Goal: Task Accomplishment & Management: Manage account settings

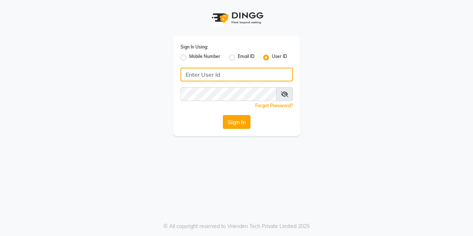
type input "posh123"
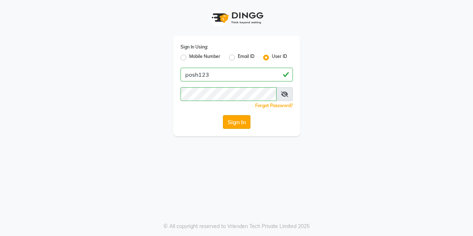
click at [241, 124] on button "Sign In" at bounding box center [237, 122] width 28 height 14
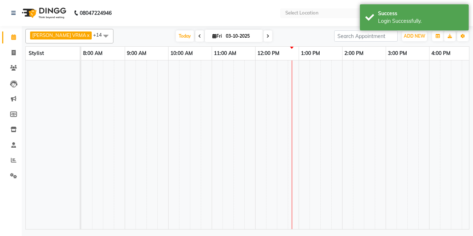
select select "en"
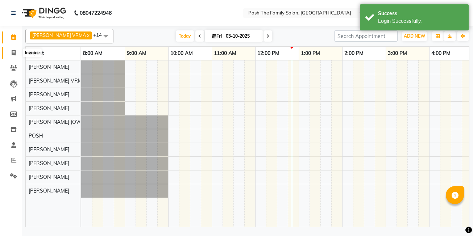
click at [9, 49] on span at bounding box center [13, 53] width 13 height 8
select select "service"
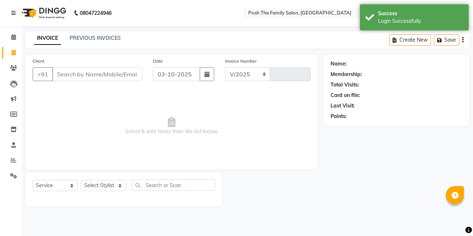
select select "6199"
type input "3128"
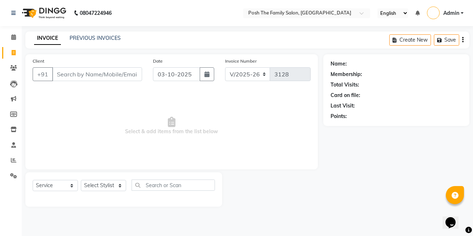
click at [82, 42] on div "PREVIOUS INVOICES" at bounding box center [95, 38] width 51 height 8
click at [87, 33] on div "INVOICE PREVIOUS INVOICES Create New Save" at bounding box center [247, 40] width 444 height 17
click at [92, 40] on link "PREVIOUS INVOICES" at bounding box center [95, 38] width 51 height 7
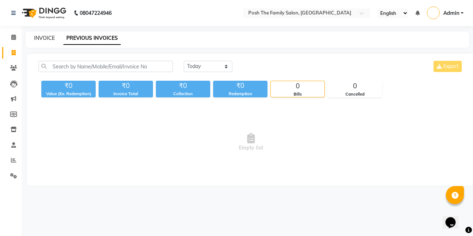
click at [52, 41] on link "INVOICE" at bounding box center [44, 38] width 21 height 7
select select "service"
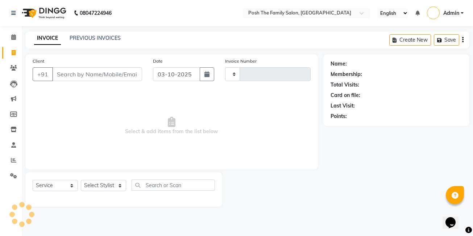
type input "3128"
select select "6199"
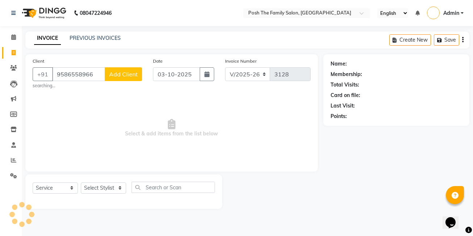
type input "9586558966"
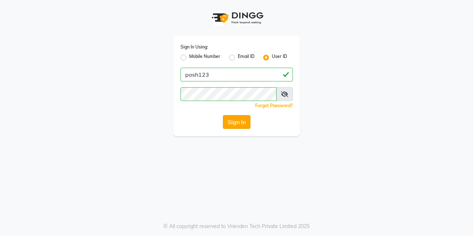
click at [240, 126] on button "Sign In" at bounding box center [237, 122] width 28 height 14
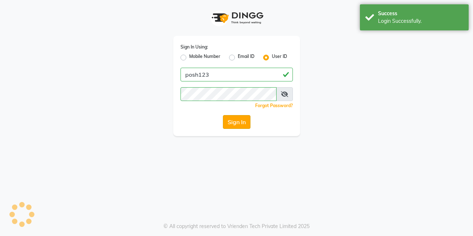
click at [244, 120] on button "Sign In" at bounding box center [237, 122] width 28 height 14
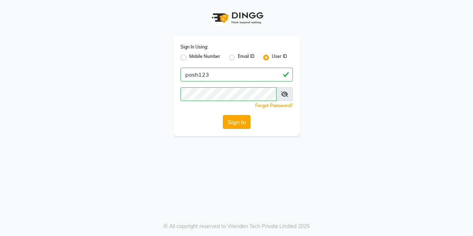
click at [240, 124] on button "Sign In" at bounding box center [237, 122] width 28 height 14
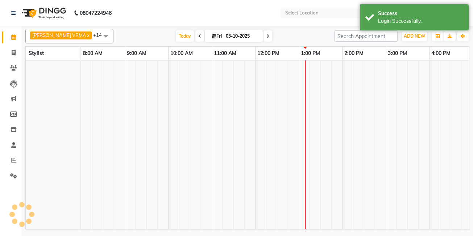
select select "en"
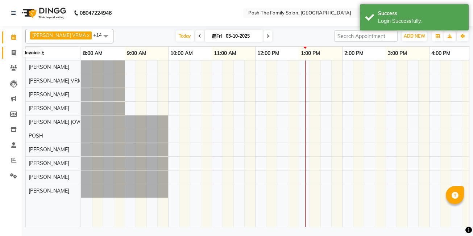
click at [15, 52] on icon at bounding box center [14, 52] width 4 height 5
select select "service"
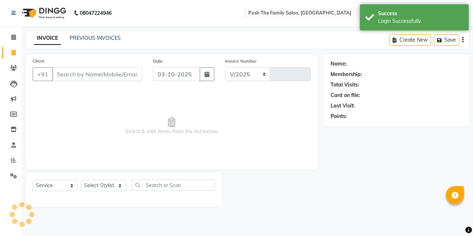
select select "6199"
type input "3128"
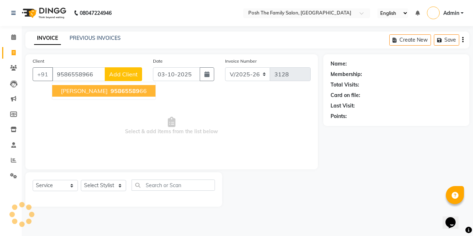
type input "9586558966"
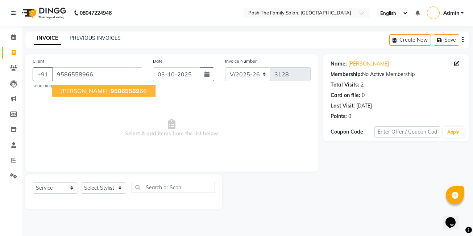
click at [112, 91] on span "95865589" at bounding box center [125, 90] width 29 height 7
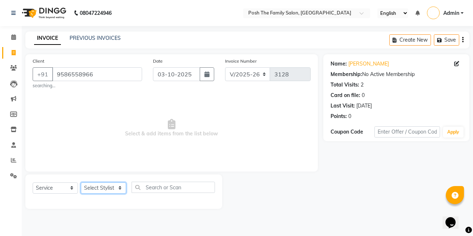
click at [95, 188] on select "Select Stylist [PERSON_NAME] [PERSON_NAME] VRMA [PERSON_NAME] [PERSON_NAME] [PE…" at bounding box center [103, 188] width 45 height 11
select select "53742"
click at [81, 183] on select "Select Stylist [PERSON_NAME] [PERSON_NAME] VRMA [PERSON_NAME] [PERSON_NAME] [PE…" at bounding box center [103, 188] width 45 height 11
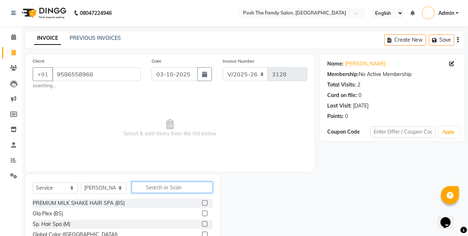
click at [158, 187] on input "text" at bounding box center [172, 187] width 81 height 11
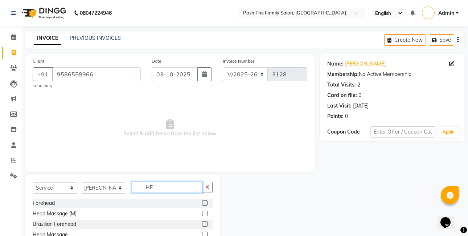
type input "H"
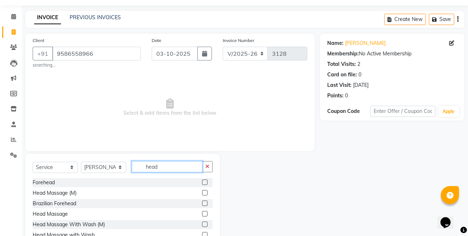
scroll to position [36, 0]
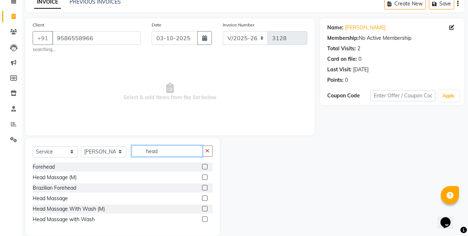
type input "head"
click at [206, 197] on label at bounding box center [204, 198] width 5 height 5
click at [206, 197] on input "checkbox" at bounding box center [204, 198] width 5 height 5
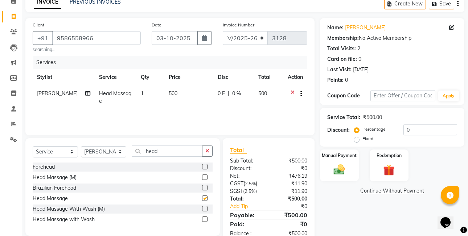
checkbox input "false"
click at [171, 90] on span "500" at bounding box center [173, 93] width 9 height 7
select select "53742"
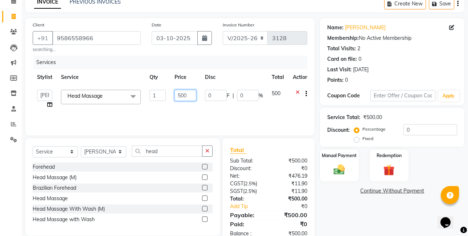
click at [179, 96] on input "500" at bounding box center [185, 95] width 22 height 11
click at [180, 96] on input "500" at bounding box center [185, 95] width 22 height 11
click at [181, 96] on input "500" at bounding box center [185, 95] width 22 height 11
type input "700"
click at [233, 73] on th "Disc" at bounding box center [233, 77] width 67 height 16
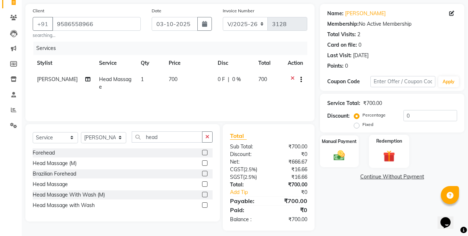
scroll to position [56, 0]
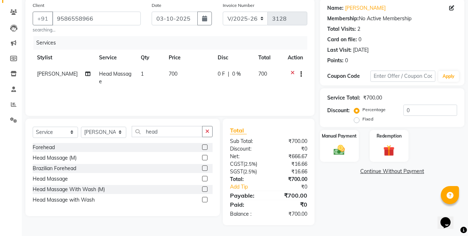
click at [362, 120] on label "Fixed" at bounding box center [367, 119] width 11 height 7
click at [357, 120] on input "Fixed" at bounding box center [357, 119] width 5 height 5
radio input "true"
click at [346, 141] on div "Manual Payment" at bounding box center [339, 145] width 40 height 33
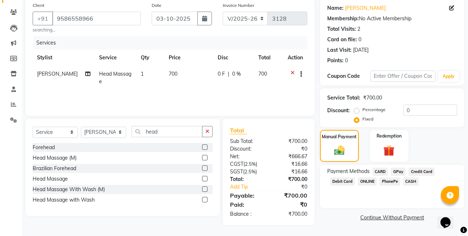
click at [411, 181] on span "CASH" at bounding box center [411, 182] width 16 height 8
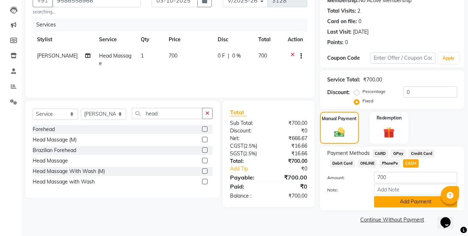
click at [416, 202] on button "Add Payment" at bounding box center [415, 201] width 83 height 11
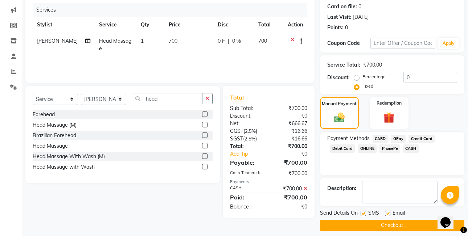
scroll to position [95, 0]
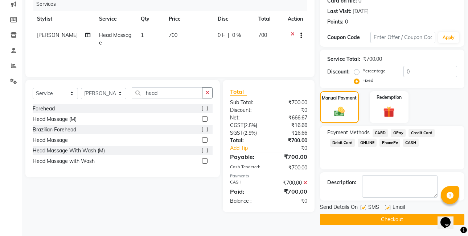
click at [423, 220] on button "Checkout" at bounding box center [392, 219] width 144 height 11
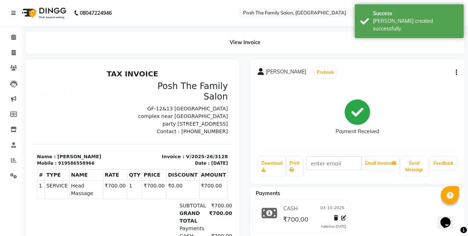
click at [454, 70] on button "button" at bounding box center [454, 73] width 4 height 8
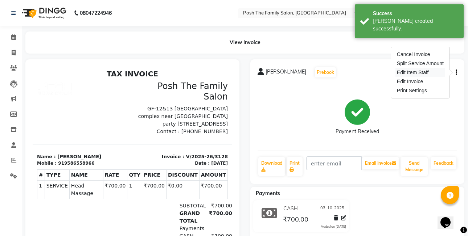
click at [418, 70] on div "Edit Item Staff" at bounding box center [420, 72] width 50 height 9
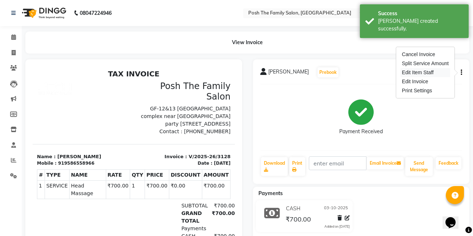
select select "53742"
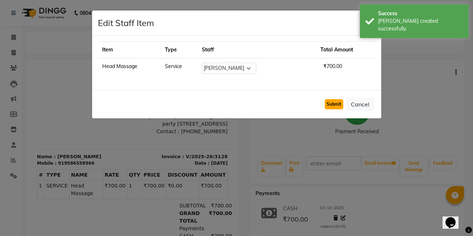
click at [332, 105] on button "Submit" at bounding box center [334, 104] width 18 height 10
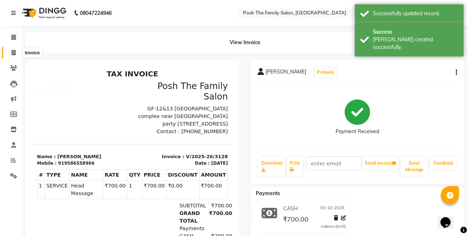
click at [12, 53] on icon at bounding box center [14, 52] width 4 height 5
select select "service"
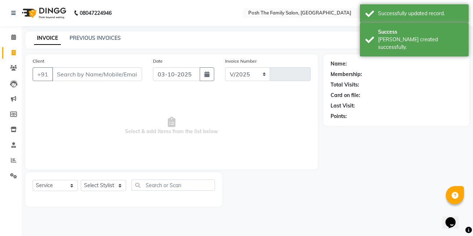
select select "6199"
type input "3129"
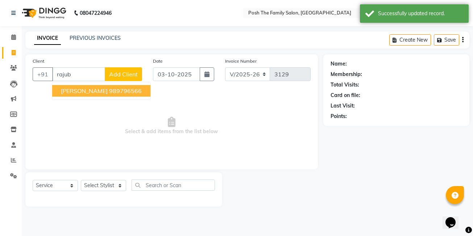
click at [84, 94] on span "[PERSON_NAME]" at bounding box center [84, 90] width 47 height 7
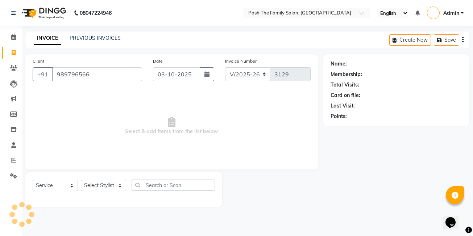
type input "989796566"
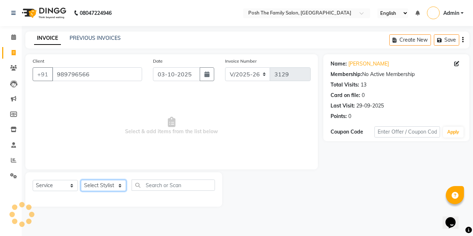
click at [109, 183] on select "Select Stylist [PERSON_NAME] [PERSON_NAME] VRMA [PERSON_NAME] [PERSON_NAME] [PE…" at bounding box center [103, 185] width 45 height 11
select select "63185"
click at [81, 180] on select "Select Stylist [PERSON_NAME] [PERSON_NAME] VRMA [PERSON_NAME] [PERSON_NAME] [PE…" at bounding box center [103, 185] width 45 height 11
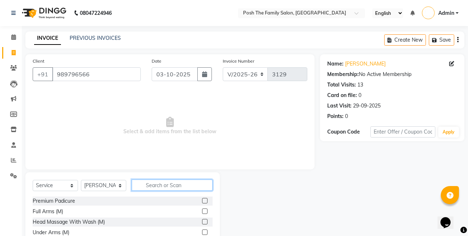
click at [162, 181] on input "text" at bounding box center [172, 185] width 81 height 11
type input "hair wash"
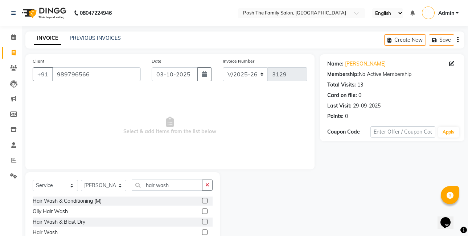
click at [206, 201] on label at bounding box center [204, 200] width 5 height 5
click at [206, 201] on input "checkbox" at bounding box center [204, 201] width 5 height 5
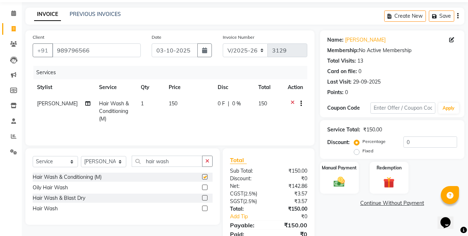
checkbox input "false"
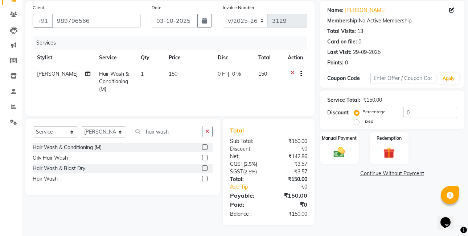
click at [362, 120] on label "Fixed" at bounding box center [367, 121] width 11 height 7
click at [357, 120] on input "Fixed" at bounding box center [357, 121] width 5 height 5
radio input "true"
click at [344, 141] on label "Manual Payment" at bounding box center [339, 138] width 36 height 7
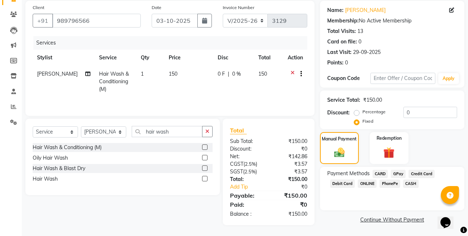
click at [414, 183] on span "CASH" at bounding box center [411, 184] width 16 height 8
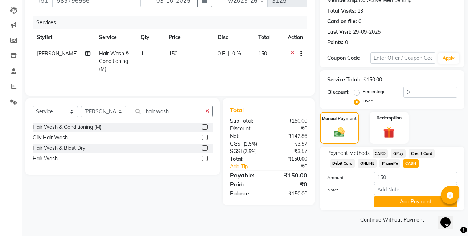
click at [429, 212] on div "Name: [PERSON_NAME] Membership: No Active Membership Total Visits: 13 Card on f…" at bounding box center [395, 102] width 150 height 245
click at [428, 203] on button "Add Payment" at bounding box center [415, 201] width 83 height 11
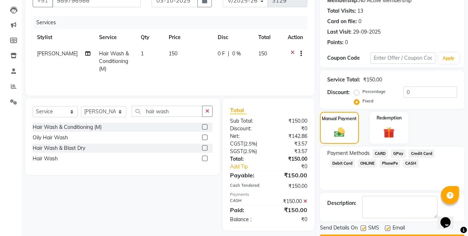
scroll to position [95, 0]
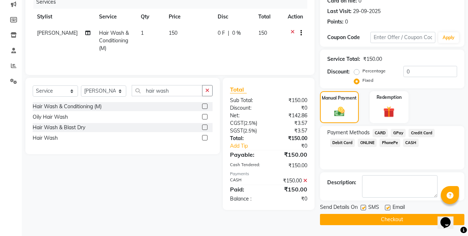
click at [427, 220] on button "Checkout" at bounding box center [392, 219] width 144 height 11
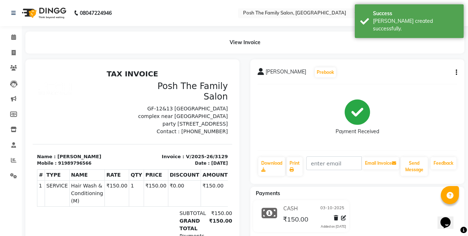
drag, startPoint x: 456, startPoint y: 70, endPoint x: 450, endPoint y: 67, distance: 6.5
click at [455, 73] on icon "button" at bounding box center [455, 73] width 1 height 0
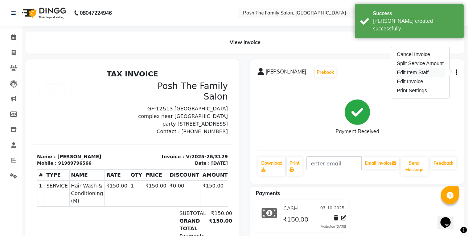
click at [409, 71] on div "Edit Item Staff" at bounding box center [420, 72] width 50 height 9
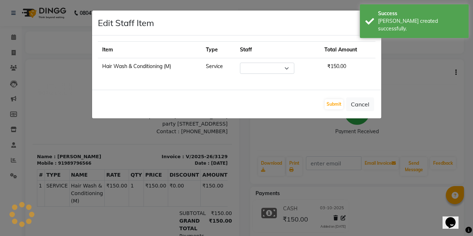
select select "63185"
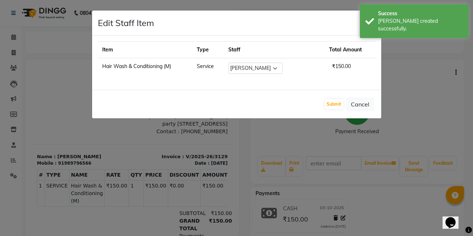
click at [331, 99] on div "Submit Cancel" at bounding box center [236, 104] width 289 height 29
click at [332, 106] on button "Submit" at bounding box center [334, 104] width 18 height 10
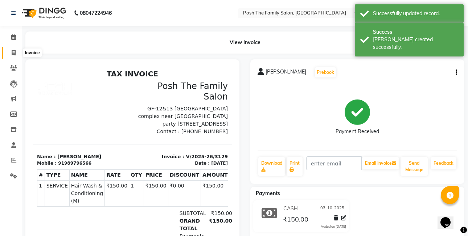
click at [17, 49] on span at bounding box center [13, 53] width 13 height 8
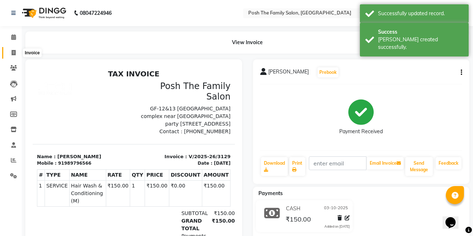
select select "6199"
select select "service"
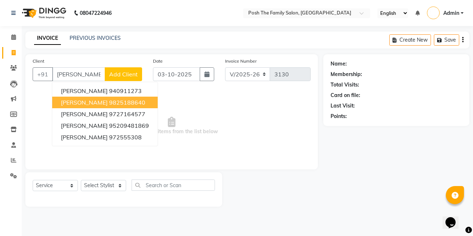
click at [109, 102] on ngb-highlight "9825188640" at bounding box center [127, 102] width 36 height 7
type input "9825188640"
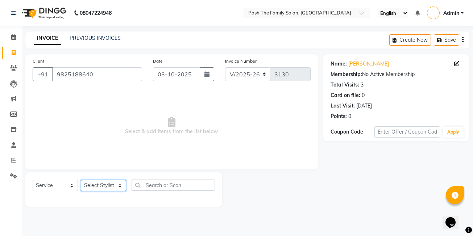
click at [95, 186] on select "Select Stylist [PERSON_NAME] [PERSON_NAME] VRMA [PERSON_NAME] [PERSON_NAME] [PE…" at bounding box center [103, 185] width 45 height 11
select select "53726"
click at [81, 180] on select "Select Stylist [PERSON_NAME] [PERSON_NAME] VRMA [PERSON_NAME] [PERSON_NAME] [PE…" at bounding box center [103, 185] width 45 height 11
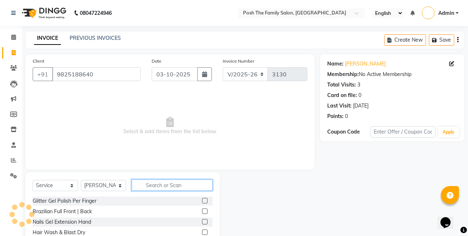
click at [150, 186] on input "text" at bounding box center [172, 185] width 81 height 11
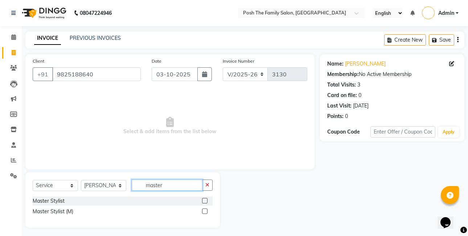
type input "master"
click at [206, 210] on label at bounding box center [204, 211] width 5 height 5
click at [206, 210] on input "checkbox" at bounding box center [204, 212] width 5 height 5
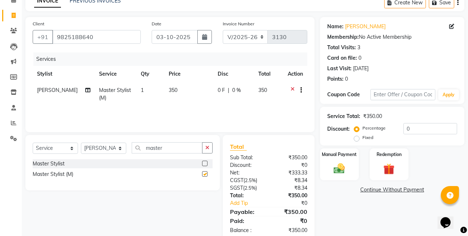
checkbox input "false"
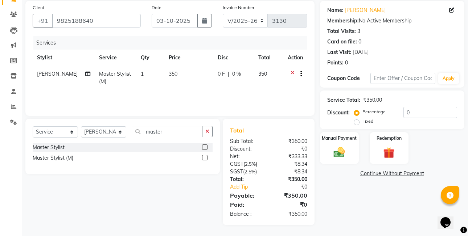
click at [362, 120] on label "Fixed" at bounding box center [367, 121] width 11 height 7
click at [355, 120] on input "Fixed" at bounding box center [357, 121] width 5 height 5
radio input "true"
click at [351, 133] on div "Manual Payment" at bounding box center [339, 148] width 40 height 33
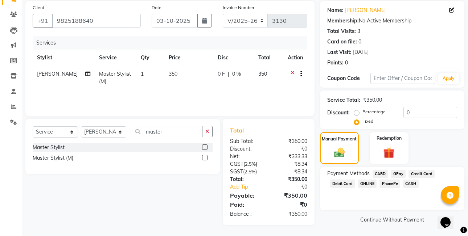
click at [393, 183] on span "PhonePe" at bounding box center [389, 184] width 21 height 8
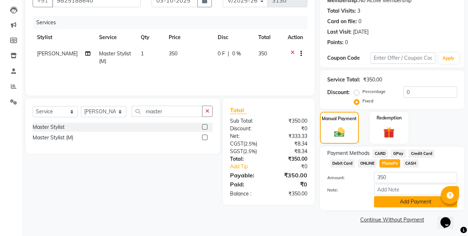
click at [402, 202] on button "Add Payment" at bounding box center [415, 201] width 83 height 11
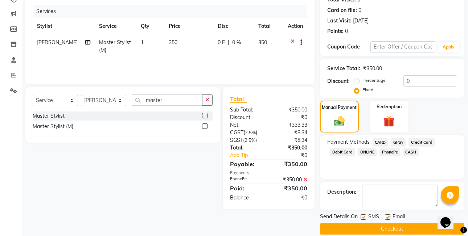
scroll to position [95, 0]
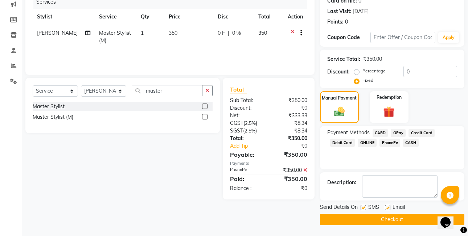
click at [404, 219] on button "Checkout" at bounding box center [392, 219] width 144 height 11
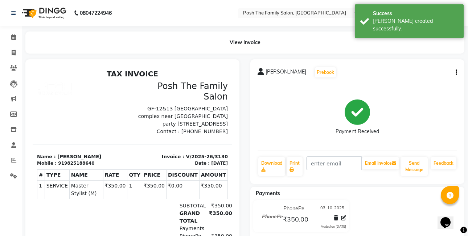
click at [455, 73] on icon "button" at bounding box center [455, 73] width 1 height 0
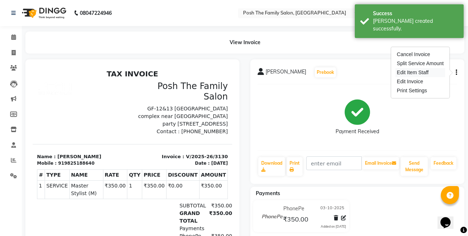
click at [436, 71] on div "Edit Item Staff" at bounding box center [420, 72] width 50 height 9
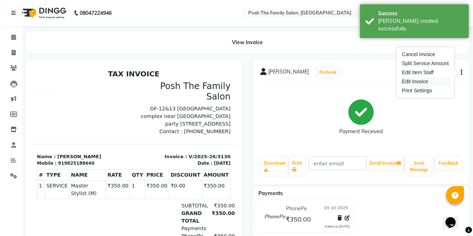
select select "53726"
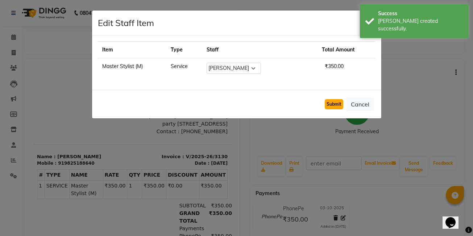
click at [330, 104] on button "Submit" at bounding box center [334, 104] width 18 height 10
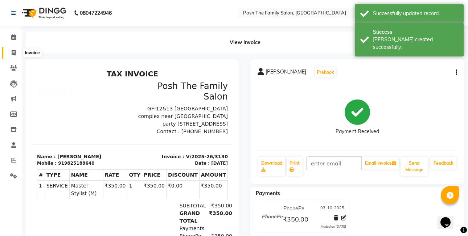
click at [14, 51] on icon at bounding box center [14, 52] width 4 height 5
select select "service"
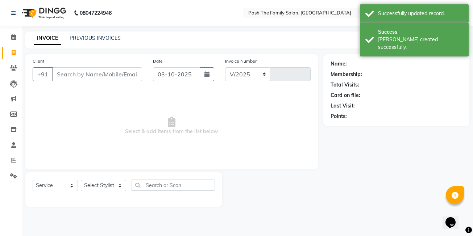
select select "6199"
type input "3131"
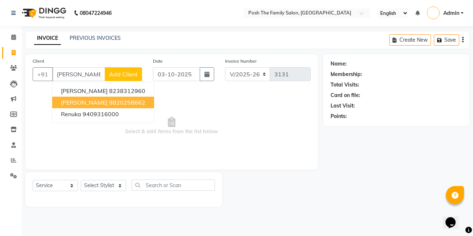
click at [109, 105] on ngb-highlight "9820258662" at bounding box center [127, 102] width 36 height 7
type input "9820258662"
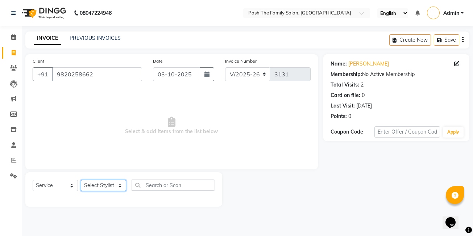
click at [103, 189] on select "Select Stylist [PERSON_NAME] [PERSON_NAME] VRMA [PERSON_NAME] [PERSON_NAME] [PE…" at bounding box center [103, 185] width 45 height 11
select select "59569"
click at [81, 180] on select "Select Stylist [PERSON_NAME] [PERSON_NAME] VRMA [PERSON_NAME] [PERSON_NAME] [PE…" at bounding box center [103, 185] width 45 height 11
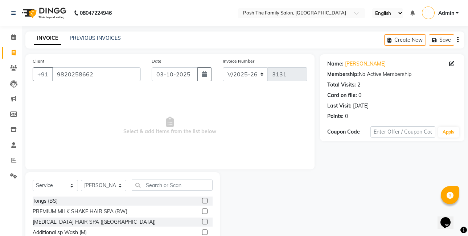
click at [164, 179] on div "Select Service Product Membership Package Voucher Prepaid Gift Card Select Styl…" at bounding box center [122, 226] width 194 height 107
click at [164, 181] on input "text" at bounding box center [172, 185] width 81 height 11
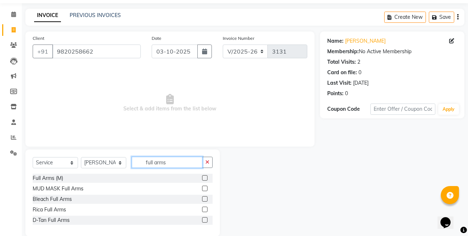
scroll to position [34, 0]
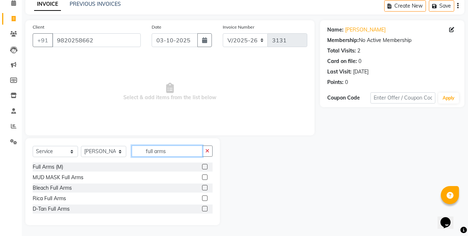
type input "full arms"
drag, startPoint x: 203, startPoint y: 199, endPoint x: 197, endPoint y: 183, distance: 16.6
click at [203, 198] on label at bounding box center [204, 198] width 5 height 5
click at [203, 198] on input "checkbox" at bounding box center [204, 198] width 5 height 5
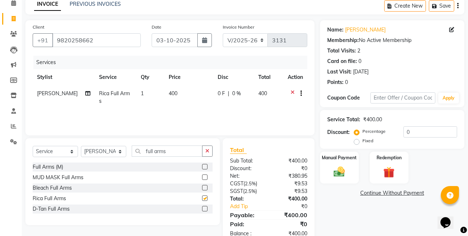
checkbox input "false"
click at [169, 95] on span "400" at bounding box center [173, 93] width 9 height 7
select select "59569"
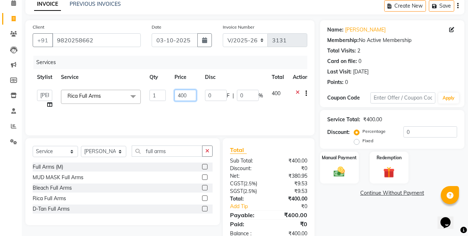
click at [180, 96] on input "400" at bounding box center [185, 95] width 22 height 11
type input "500"
click at [191, 109] on div "Services Stylist Service Qty Price Disc Total Action ASHISH [PERSON_NAME] VRMA …" at bounding box center [170, 92] width 274 height 73
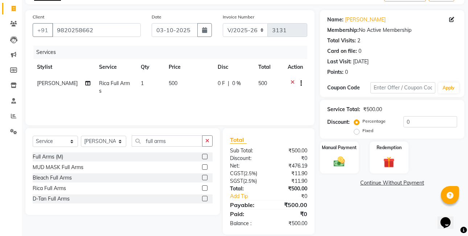
scroll to position [54, 0]
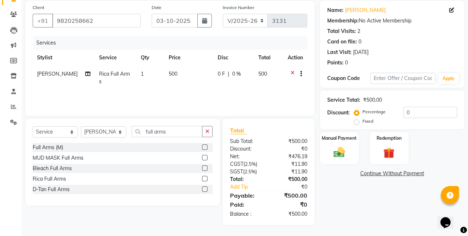
click at [173, 125] on div "Select Service Product Membership Package Voucher Prepaid Gift Card Select Styl…" at bounding box center [122, 162] width 194 height 87
click at [178, 132] on input "full arms" at bounding box center [167, 131] width 71 height 11
type input "f"
type input "under"
click at [204, 156] on label at bounding box center [204, 157] width 5 height 5
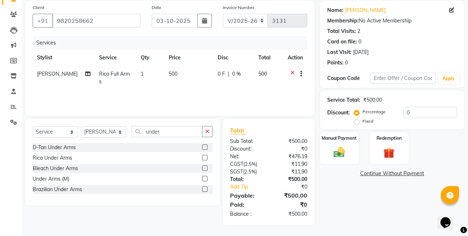
click at [204, 156] on input "checkbox" at bounding box center [204, 158] width 5 height 5
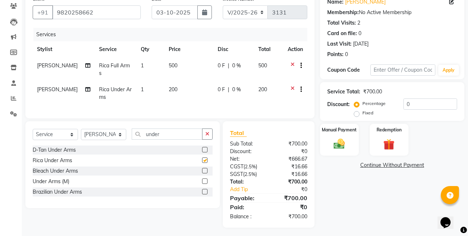
scroll to position [64, 0]
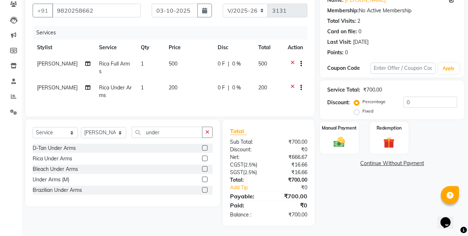
checkbox input "false"
click at [362, 112] on label "Fixed" at bounding box center [367, 111] width 11 height 7
click at [358, 112] on input "Fixed" at bounding box center [357, 111] width 5 height 5
radio input "true"
click at [338, 131] on label "Manual Payment" at bounding box center [339, 127] width 36 height 7
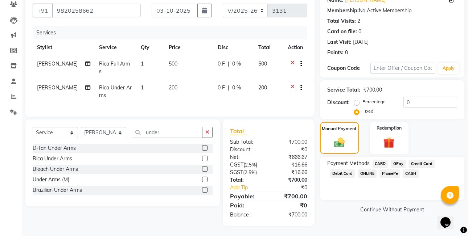
click at [407, 175] on span "CASH" at bounding box center [411, 174] width 16 height 8
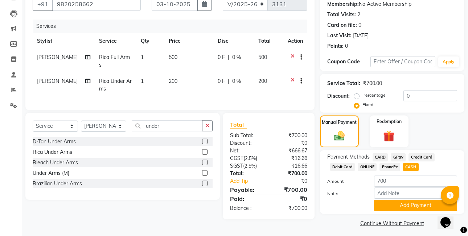
scroll to position [74, 0]
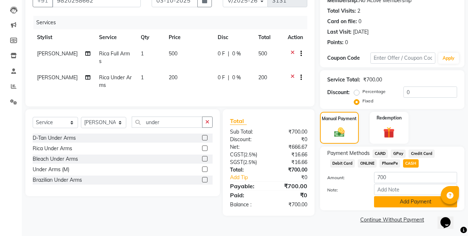
click at [398, 203] on button "Add Payment" at bounding box center [415, 201] width 83 height 11
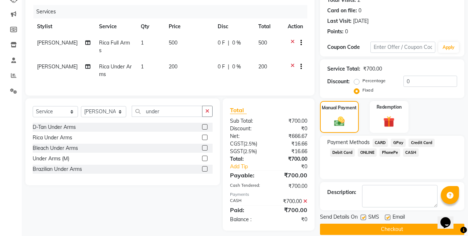
scroll to position [95, 0]
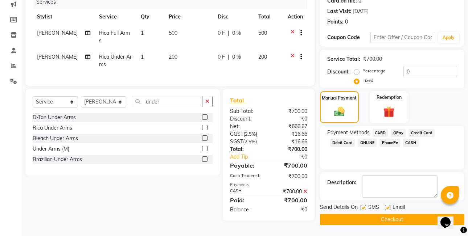
drag, startPoint x: 398, startPoint y: 220, endPoint x: 397, endPoint y: 215, distance: 5.1
click at [398, 219] on button "Checkout" at bounding box center [392, 219] width 144 height 11
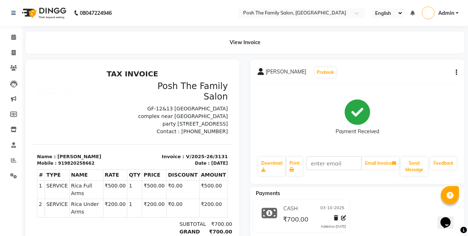
click at [454, 71] on button "button" at bounding box center [454, 73] width 4 height 8
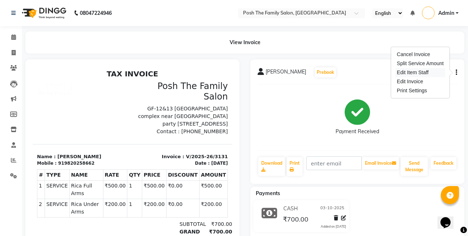
click at [435, 73] on div "Edit Item Staff" at bounding box center [420, 72] width 50 height 9
select select
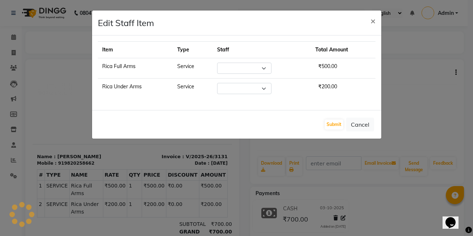
select select "59569"
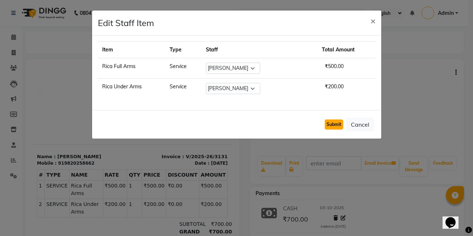
click at [341, 122] on button "Submit" at bounding box center [334, 125] width 18 height 10
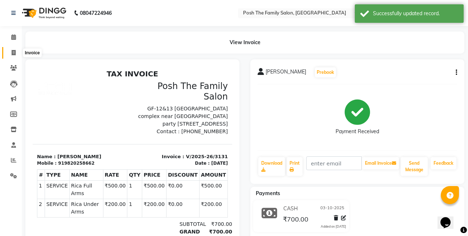
click at [9, 49] on span at bounding box center [13, 53] width 13 height 8
select select "6199"
select select "service"
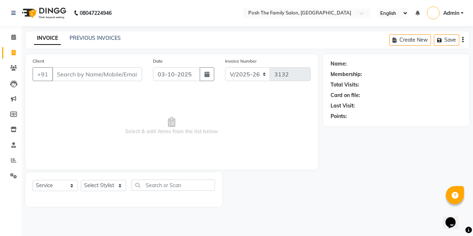
click at [113, 74] on input "Client" at bounding box center [97, 74] width 90 height 14
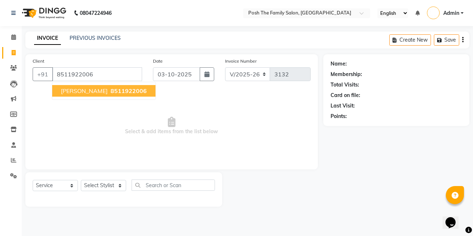
type input "8511922006"
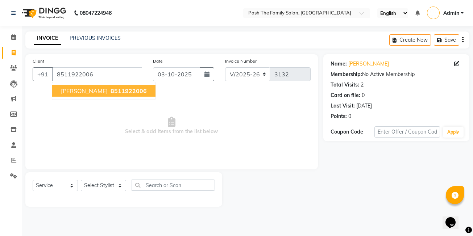
click at [111, 90] on span "8511922006" at bounding box center [129, 90] width 36 height 7
click at [107, 189] on div "Select Service Product Membership Package Voucher Prepaid Gift Card Select Styl…" at bounding box center [124, 188] width 182 height 17
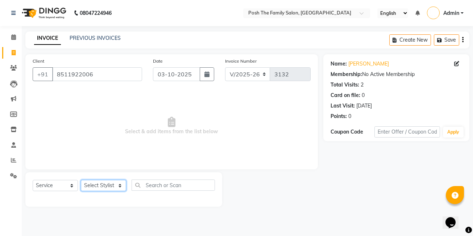
click at [107, 186] on select "Select Stylist [PERSON_NAME] [PERSON_NAME] VRMA [PERSON_NAME] [PERSON_NAME] [PE…" at bounding box center [103, 185] width 45 height 11
select select "71170"
click at [81, 180] on select "Select Stylist [PERSON_NAME] [PERSON_NAME] VRMA [PERSON_NAME] [PERSON_NAME] [PE…" at bounding box center [103, 185] width 45 height 11
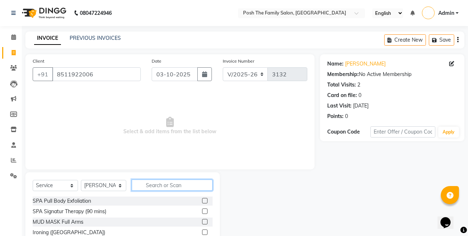
click at [161, 184] on input "text" at bounding box center [172, 185] width 81 height 11
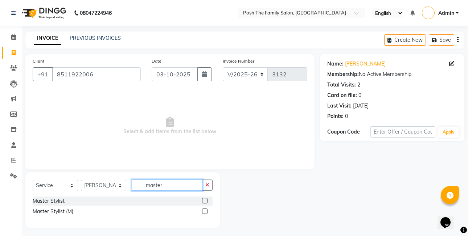
type input "master"
click at [206, 211] on label at bounding box center [204, 211] width 5 height 5
click at [206, 211] on input "checkbox" at bounding box center [204, 212] width 5 height 5
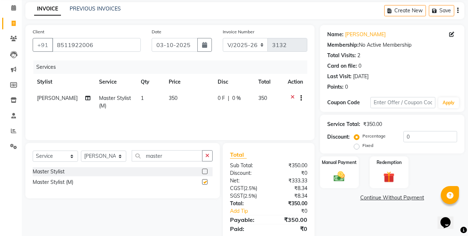
checkbox input "false"
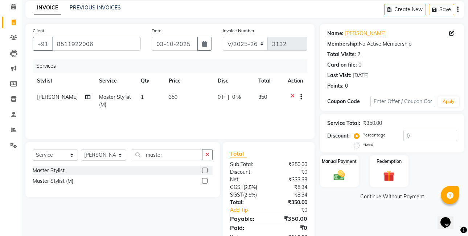
scroll to position [54, 0]
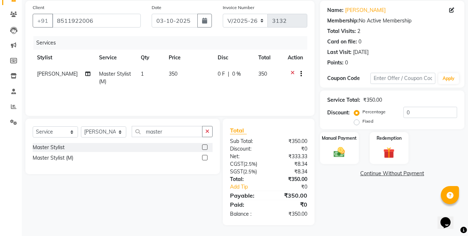
click at [362, 121] on label "Fixed" at bounding box center [367, 121] width 11 height 7
click at [355, 121] on input "Fixed" at bounding box center [357, 121] width 5 height 5
radio input "true"
click at [344, 148] on img at bounding box center [339, 152] width 19 height 13
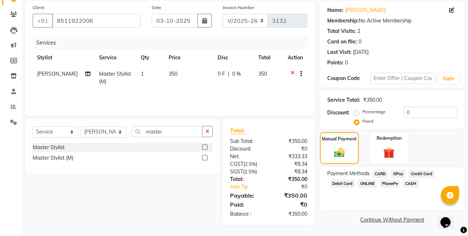
click at [396, 183] on span "PhonePe" at bounding box center [389, 184] width 21 height 8
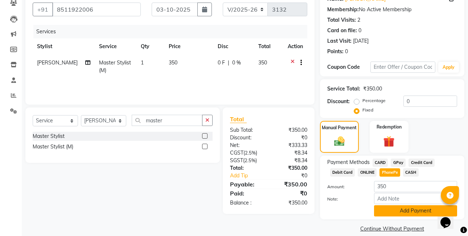
scroll to position [74, 0]
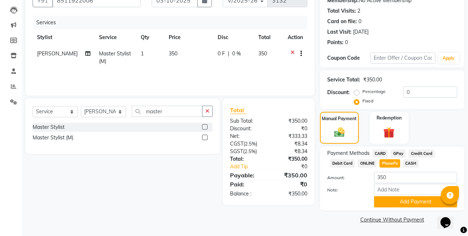
click at [409, 209] on div "Payment Methods CARD GPay Credit Card Debit Card ONLINE PhonePe CASH Amount: 35…" at bounding box center [392, 179] width 144 height 64
click at [410, 203] on button "Add Payment" at bounding box center [415, 201] width 83 height 11
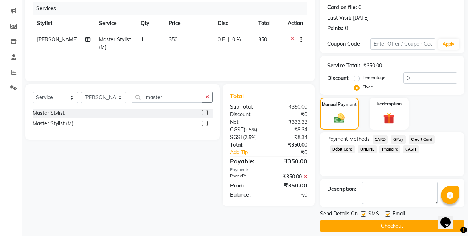
scroll to position [95, 0]
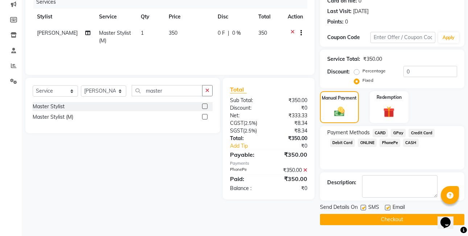
click at [405, 217] on button "Checkout" at bounding box center [392, 219] width 144 height 11
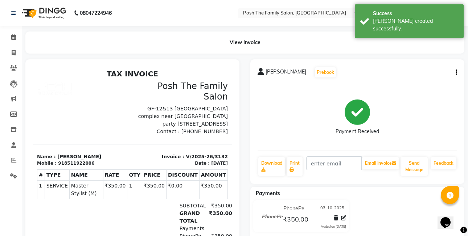
click at [455, 71] on button "button" at bounding box center [454, 73] width 4 height 8
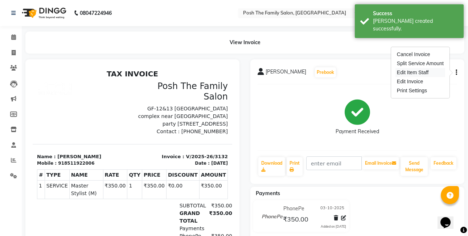
click at [412, 74] on div "Edit Item Staff" at bounding box center [420, 72] width 50 height 9
select select "71170"
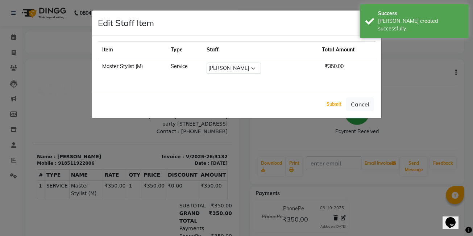
drag, startPoint x: 334, startPoint y: 105, endPoint x: 253, endPoint y: 84, distance: 83.6
click at [332, 105] on button "Submit" at bounding box center [334, 104] width 18 height 10
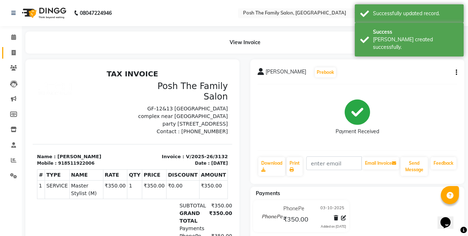
click at [14, 52] on icon at bounding box center [14, 52] width 4 height 5
select select "service"
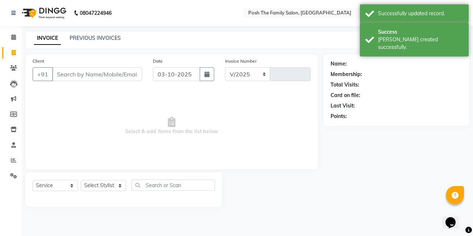
select select "6199"
type input "3133"
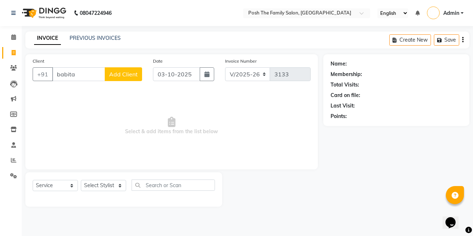
type input "babita"
click at [123, 76] on span "Add Client" at bounding box center [123, 74] width 29 height 7
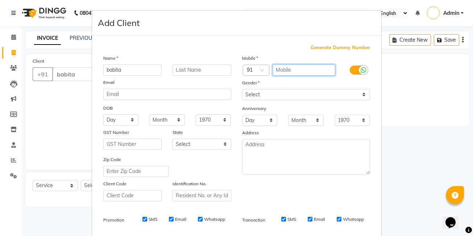
drag, startPoint x: 289, startPoint y: 69, endPoint x: 294, endPoint y: 52, distance: 17.4
click at [291, 66] on input "text" at bounding box center [304, 70] width 63 height 11
type input "848563586"
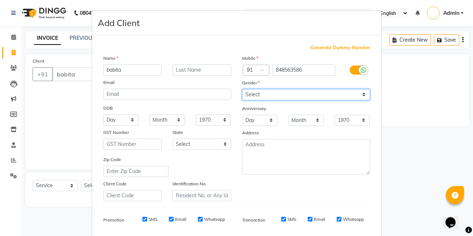
click at [256, 95] on select "Select [DEMOGRAPHIC_DATA] [DEMOGRAPHIC_DATA] Other Prefer Not To Say" at bounding box center [306, 94] width 128 height 11
select select "[DEMOGRAPHIC_DATA]"
click at [242, 89] on select "Select [DEMOGRAPHIC_DATA] [DEMOGRAPHIC_DATA] Other Prefer Not To Say" at bounding box center [306, 94] width 128 height 11
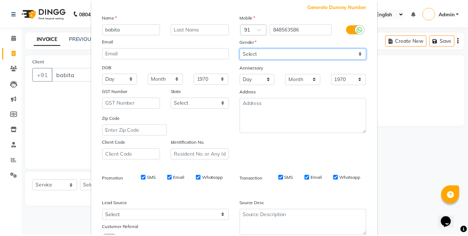
scroll to position [98, 0]
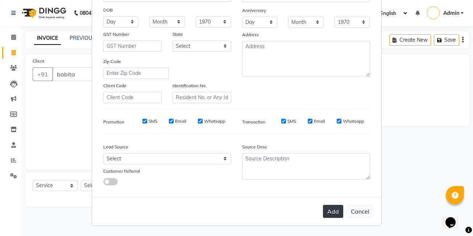
click at [326, 206] on button "Add" at bounding box center [333, 211] width 20 height 13
type input "848563586"
select select
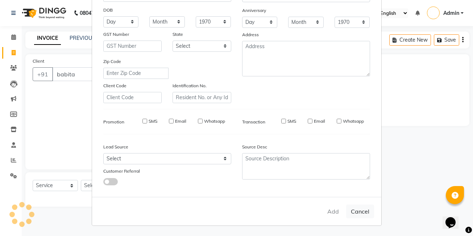
select select
checkbox input "false"
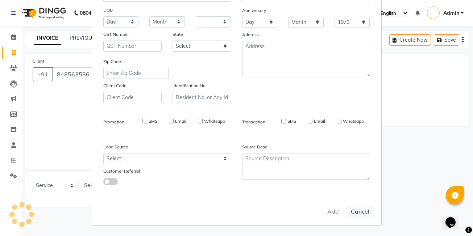
checkbox input "false"
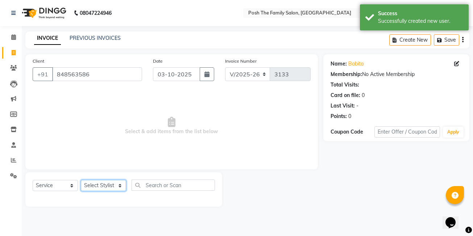
click at [94, 188] on select "Select Stylist [PERSON_NAME] [PERSON_NAME] VRMA [PERSON_NAME] [PERSON_NAME] [PE…" at bounding box center [103, 185] width 45 height 11
select select "59569"
click at [81, 180] on select "Select Stylist [PERSON_NAME] [PERSON_NAME] VRMA [PERSON_NAME] [PERSON_NAME] [PE…" at bounding box center [103, 185] width 45 height 11
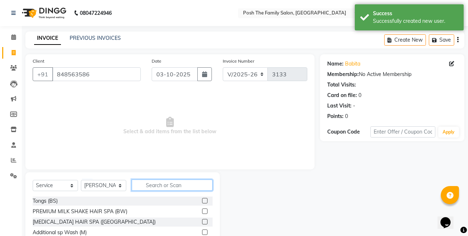
click at [161, 182] on input "text" at bounding box center [172, 185] width 81 height 11
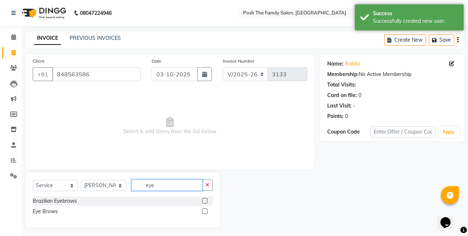
type input "eye"
click at [206, 212] on label at bounding box center [204, 211] width 5 height 5
click at [206, 212] on input "checkbox" at bounding box center [204, 212] width 5 height 5
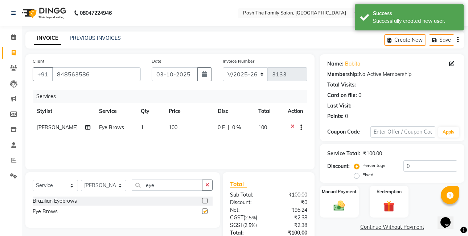
checkbox input "false"
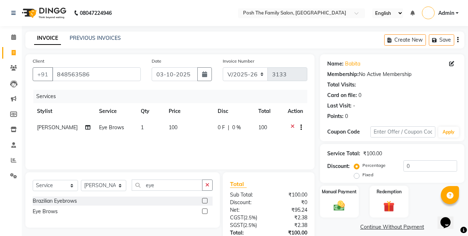
click at [174, 132] on td "100" at bounding box center [188, 129] width 49 height 18
select select "59569"
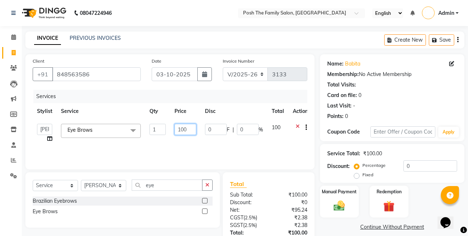
click at [184, 131] on input "100" at bounding box center [185, 129] width 22 height 11
type input "160"
click at [223, 90] on div "Services" at bounding box center [172, 96] width 279 height 13
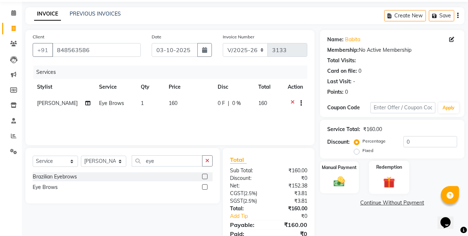
scroll to position [54, 0]
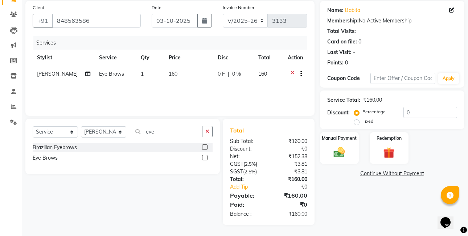
click at [362, 124] on label "Fixed" at bounding box center [367, 121] width 11 height 7
click at [355, 124] on input "Fixed" at bounding box center [357, 121] width 5 height 5
radio input "true"
click at [354, 135] on div "Manual Payment" at bounding box center [339, 148] width 40 height 33
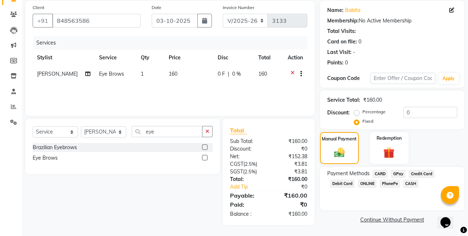
click at [412, 181] on span "CASH" at bounding box center [411, 184] width 16 height 8
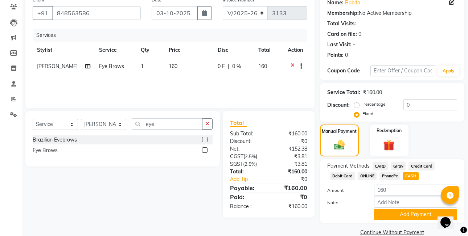
scroll to position [74, 0]
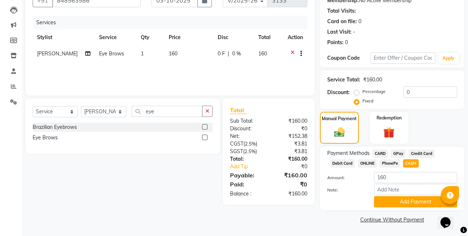
click at [396, 167] on span "PhonePe" at bounding box center [389, 164] width 21 height 8
click at [408, 199] on button "Add Payment" at bounding box center [415, 201] width 83 height 11
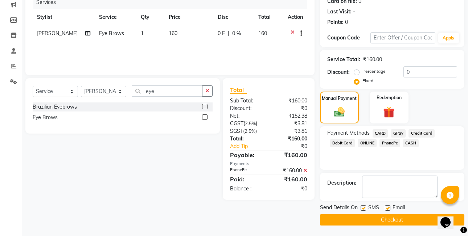
scroll to position [95, 0]
drag, startPoint x: 408, startPoint y: 224, endPoint x: 409, endPoint y: 217, distance: 7.3
click at [408, 220] on button "Checkout" at bounding box center [392, 219] width 144 height 11
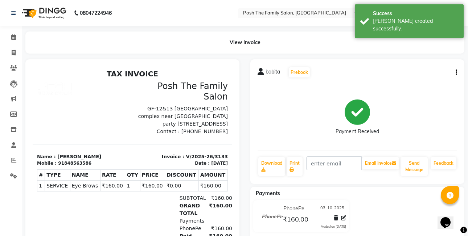
click at [456, 73] on icon "button" at bounding box center [455, 73] width 1 height 0
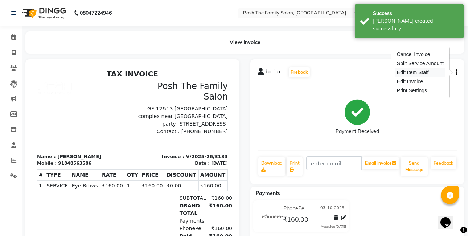
drag, startPoint x: 424, startPoint y: 77, endPoint x: 423, endPoint y: 72, distance: 5.5
click at [423, 72] on div "Cancel Invoice Split Service Amount Edit Item Staff Edit Invoice Print Settings" at bounding box center [420, 72] width 58 height 51
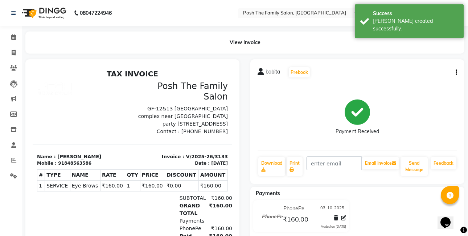
drag, startPoint x: 423, startPoint y: 72, endPoint x: 455, endPoint y: 72, distance: 31.5
click at [455, 72] on button "button" at bounding box center [454, 73] width 4 height 8
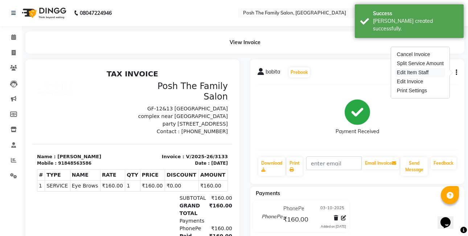
click at [431, 71] on div "Edit Item Staff" at bounding box center [420, 72] width 50 height 9
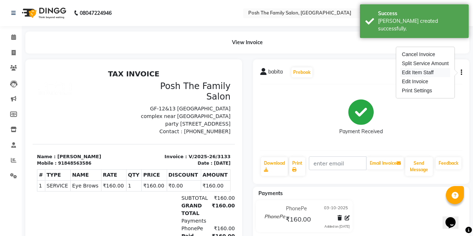
select select "59569"
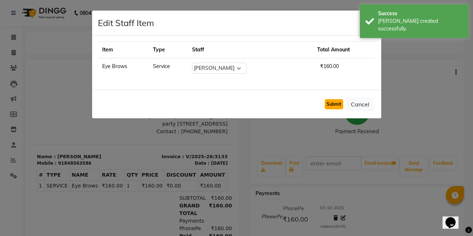
drag, startPoint x: 335, startPoint y: 103, endPoint x: 330, endPoint y: 100, distance: 6.0
click at [335, 102] on button "Submit" at bounding box center [334, 104] width 18 height 10
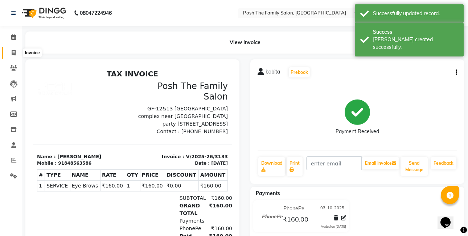
click at [15, 50] on icon at bounding box center [14, 52] width 4 height 5
select select "service"
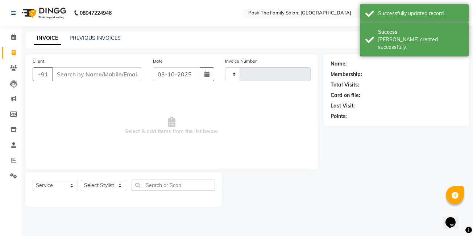
type input "3134"
select select "6199"
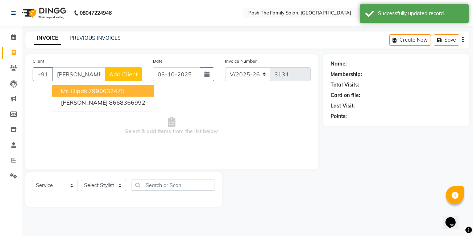
click at [121, 88] on ngb-highlight "7990632475" at bounding box center [106, 90] width 36 height 7
type input "7990632475"
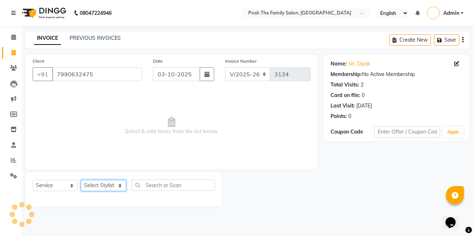
click at [90, 187] on select "Select Stylist [PERSON_NAME] [PERSON_NAME] VRMA [PERSON_NAME] [PERSON_NAME] [PE…" at bounding box center [103, 185] width 45 height 11
select select "54156"
click at [81, 180] on select "Select Stylist [PERSON_NAME] [PERSON_NAME] VRMA [PERSON_NAME] [PERSON_NAME] [PE…" at bounding box center [103, 185] width 45 height 11
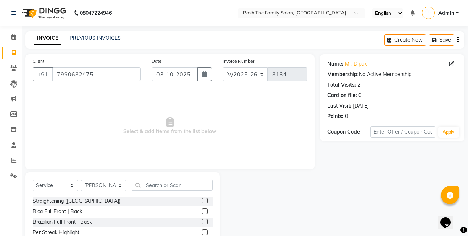
click at [160, 193] on div "Select Service Product Membership Package Voucher Prepaid Gift Card Select Styl…" at bounding box center [123, 188] width 180 height 17
click at [161, 185] on input "text" at bounding box center [172, 185] width 81 height 11
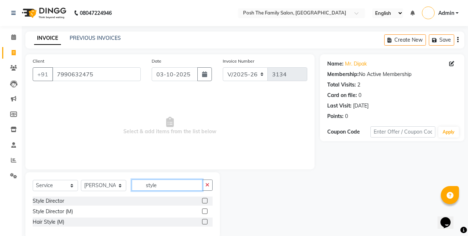
type input "style"
click at [206, 200] on label at bounding box center [204, 200] width 5 height 5
click at [206, 200] on input "checkbox" at bounding box center [204, 201] width 5 height 5
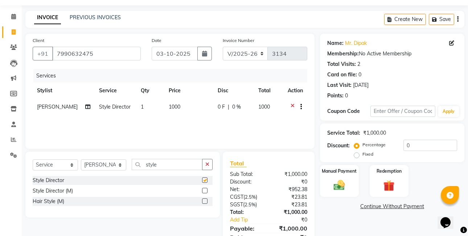
checkbox input "false"
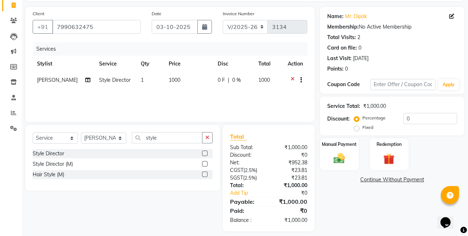
scroll to position [54, 0]
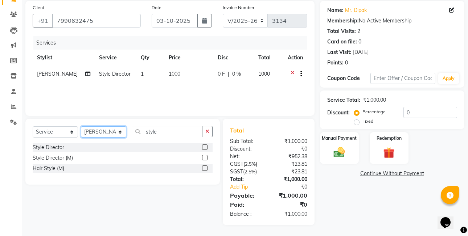
click at [117, 133] on select "Select Stylist [PERSON_NAME] [PERSON_NAME] VRMA [PERSON_NAME] [PERSON_NAME] [PE…" at bounding box center [103, 132] width 45 height 11
select select "63185"
click at [81, 127] on select "Select Stylist [PERSON_NAME] [PERSON_NAME] VRMA [PERSON_NAME] [PERSON_NAME] [PE…" at bounding box center [103, 132] width 45 height 11
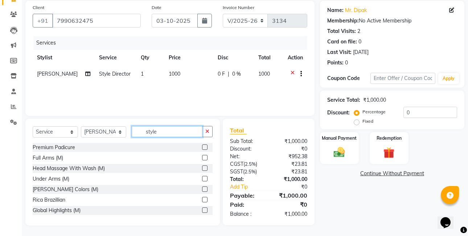
drag, startPoint x: 171, startPoint y: 133, endPoint x: 178, endPoint y: 131, distance: 7.3
click at [171, 133] on input "style" at bounding box center [167, 131] width 71 height 11
type input "s"
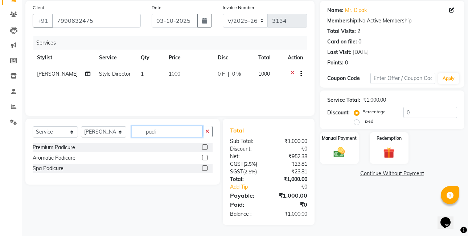
type input "padi"
click at [204, 156] on label at bounding box center [204, 157] width 5 height 5
click at [204, 156] on input "checkbox" at bounding box center [204, 158] width 5 height 5
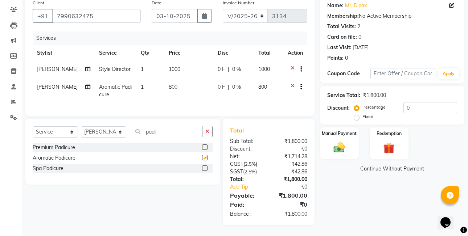
scroll to position [64, 0]
checkbox input "false"
click at [362, 114] on label "Fixed" at bounding box center [367, 116] width 11 height 7
click at [359, 114] on input "Fixed" at bounding box center [357, 116] width 5 height 5
radio input "true"
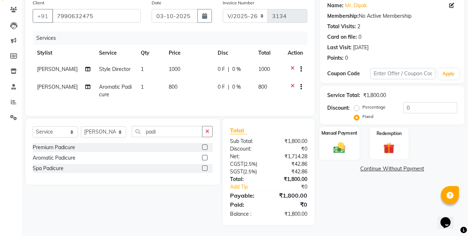
click at [341, 143] on img at bounding box center [339, 147] width 19 height 13
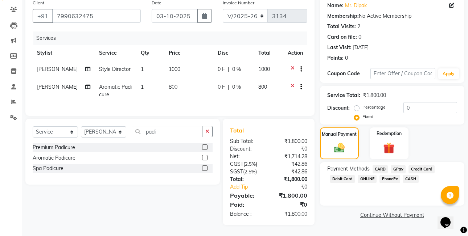
click at [385, 175] on span "PhonePe" at bounding box center [389, 179] width 21 height 8
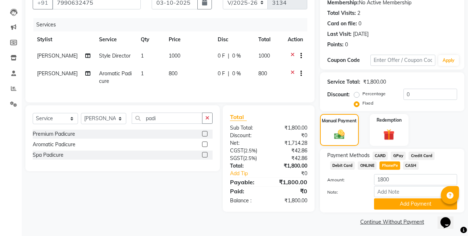
scroll to position [74, 0]
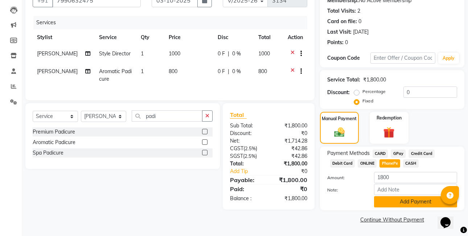
click at [388, 199] on button "Add Payment" at bounding box center [415, 201] width 83 height 11
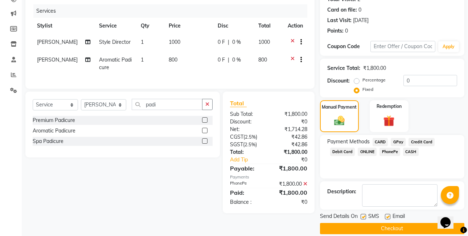
scroll to position [95, 0]
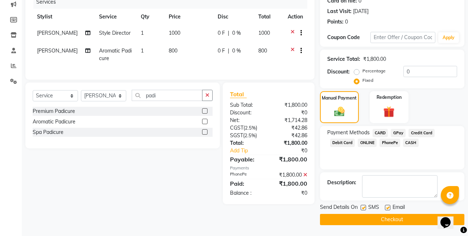
click at [414, 217] on button "Checkout" at bounding box center [392, 219] width 144 height 11
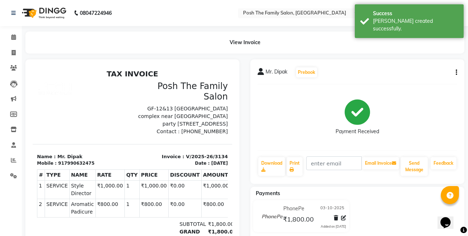
click at [456, 73] on icon "button" at bounding box center [455, 73] width 1 height 0
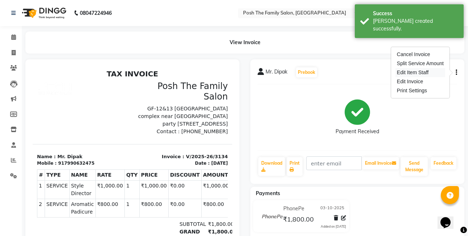
click at [432, 71] on div "Edit Item Staff" at bounding box center [420, 72] width 50 height 9
select select "54156"
select select "63185"
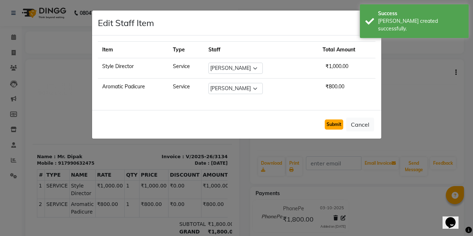
click at [326, 122] on button "Submit" at bounding box center [334, 125] width 18 height 10
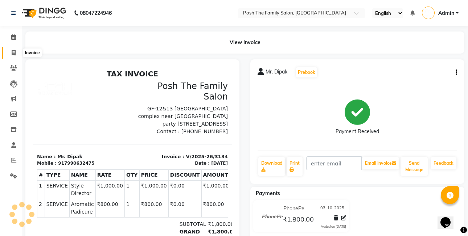
click at [17, 53] on span at bounding box center [13, 53] width 13 height 8
select select "service"
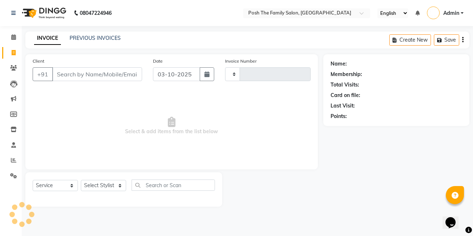
type input "3135"
select select "6199"
click at [109, 73] on input "Client" at bounding box center [97, 74] width 90 height 14
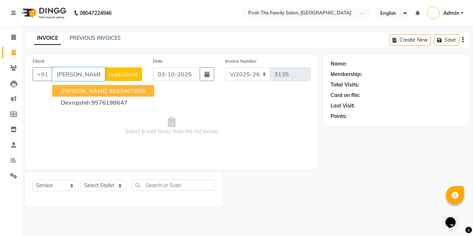
click at [85, 90] on span "[PERSON_NAME]" at bounding box center [84, 90] width 47 height 7
type input "9033467890"
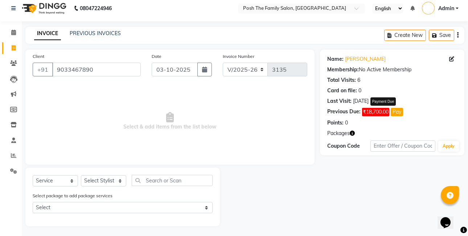
scroll to position [6, 0]
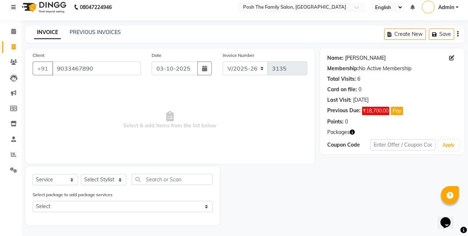
click at [358, 58] on link "[PERSON_NAME]" at bounding box center [365, 58] width 41 height 8
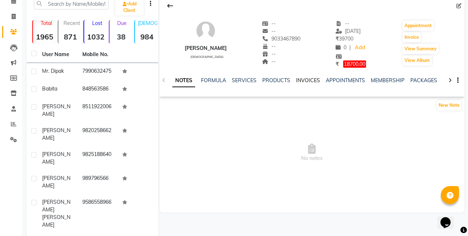
click at [309, 81] on link "INVOICES" at bounding box center [308, 80] width 24 height 7
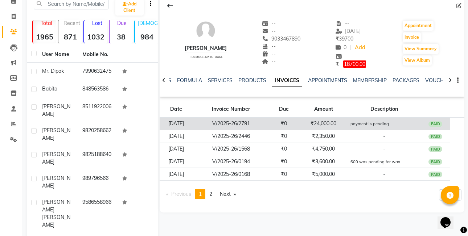
click at [193, 125] on td "[DATE]" at bounding box center [176, 123] width 33 height 13
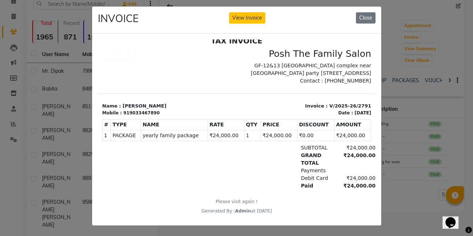
scroll to position [9, 0]
click at [298, 137] on td "₹0.00" at bounding box center [315, 135] width 37 height 11
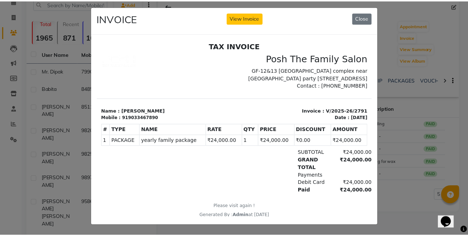
scroll to position [0, 0]
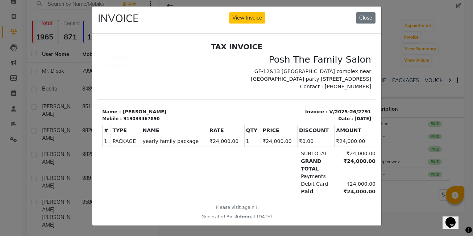
click at [383, 106] on ngb-modal-window "INVOICE View Invoice Close" at bounding box center [236, 118] width 473 height 236
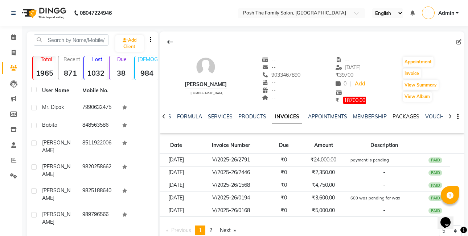
click at [403, 118] on link "PACKAGES" at bounding box center [405, 116] width 27 height 7
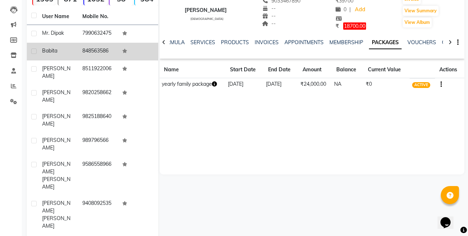
scroll to position [78, 0]
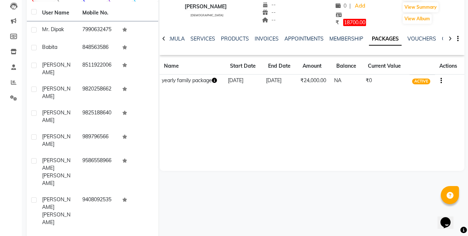
click at [198, 79] on td "yearly family package" at bounding box center [193, 80] width 66 height 13
click at [265, 84] on td "05-09-2026" at bounding box center [281, 80] width 34 height 13
click at [308, 81] on td "₹24,000.00" at bounding box center [315, 80] width 34 height 13
click at [351, 83] on td "NA" at bounding box center [348, 80] width 32 height 13
click at [390, 80] on td "₹0" at bounding box center [386, 80] width 46 height 13
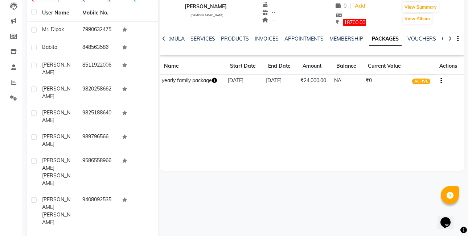
click at [441, 81] on icon "button" at bounding box center [440, 81] width 1 height 0
click at [337, 152] on div "MR. DEVRAJ male -- -- 9033467890 -- -- -- -- 05-09-2025 ₹ 39700 0 | Add ₹ 18700…" at bounding box center [312, 63] width 305 height 218
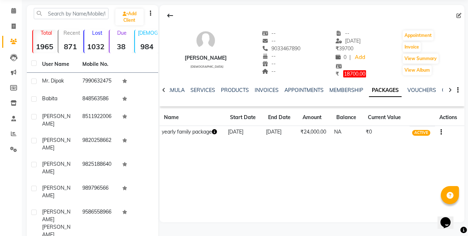
scroll to position [0, 0]
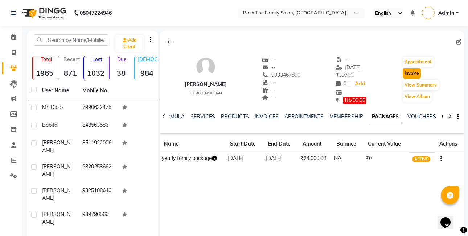
click at [417, 75] on button "Invoice" at bounding box center [411, 74] width 18 height 10
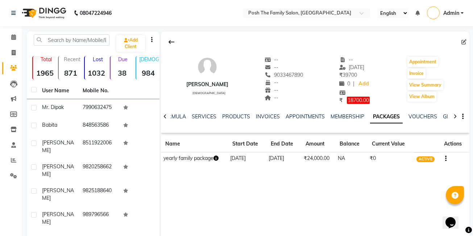
select select "6199"
select select "service"
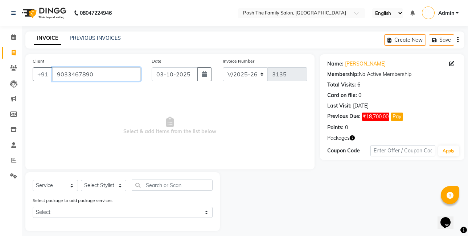
click at [111, 70] on input "9033467890" at bounding box center [96, 74] width 88 height 14
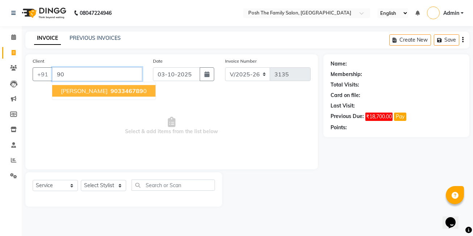
type input "9"
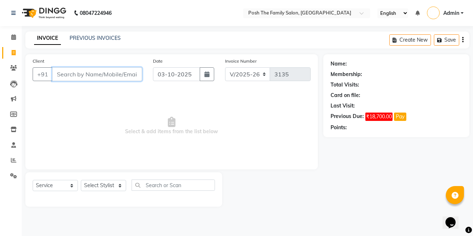
click at [75, 79] on input "Client" at bounding box center [97, 74] width 90 height 14
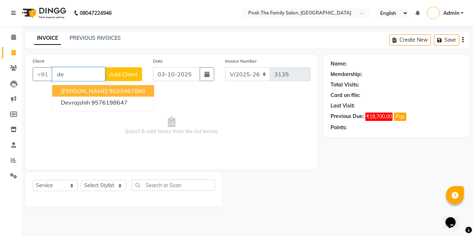
type input "d"
type input "[PERSON_NAME]"
click at [12, 154] on li "Reports" at bounding box center [11, 161] width 22 height 16
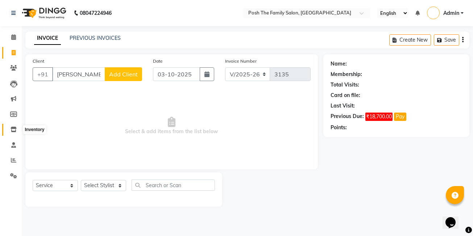
click at [15, 126] on span at bounding box center [13, 130] width 13 height 8
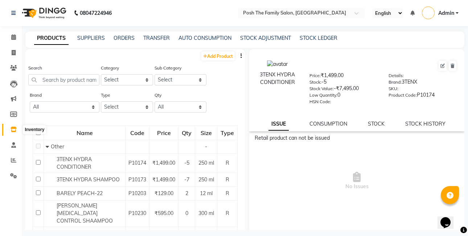
click at [13, 127] on icon at bounding box center [14, 129] width 6 height 5
click at [13, 144] on icon at bounding box center [13, 144] width 5 height 5
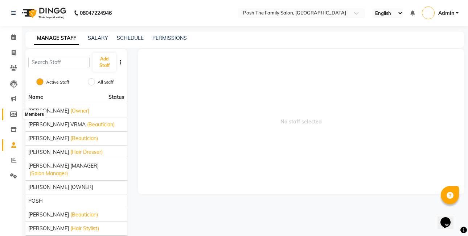
click at [13, 116] on icon at bounding box center [13, 114] width 7 height 5
select select
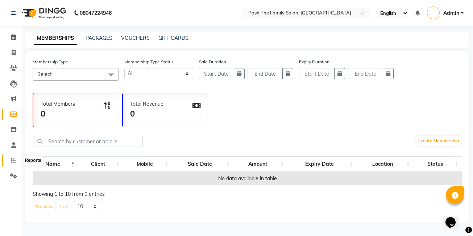
click at [14, 162] on icon at bounding box center [13, 160] width 5 height 5
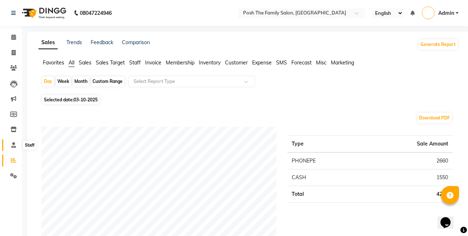
click at [13, 145] on icon at bounding box center [13, 144] width 5 height 5
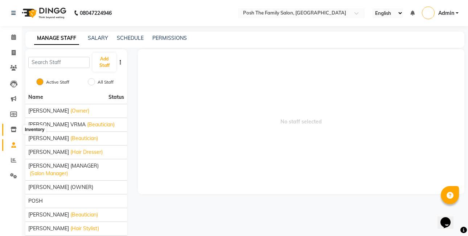
click at [13, 130] on icon at bounding box center [14, 129] width 6 height 5
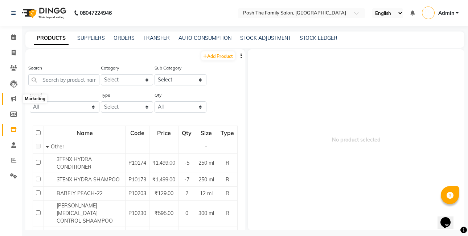
click at [17, 99] on span at bounding box center [13, 99] width 13 height 8
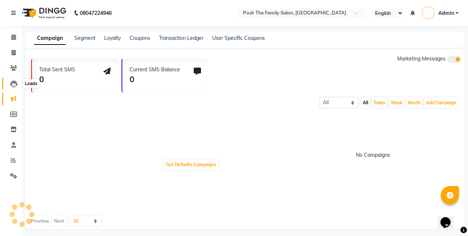
click at [16, 87] on icon at bounding box center [13, 83] width 7 height 7
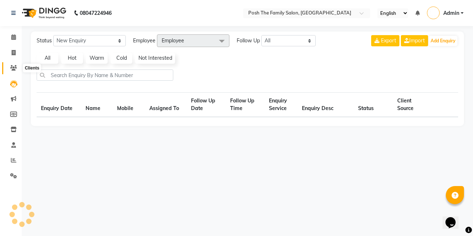
click at [16, 69] on icon at bounding box center [13, 67] width 7 height 5
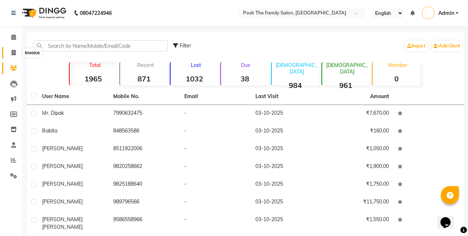
click at [13, 50] on icon at bounding box center [14, 52] width 4 height 5
select select "service"
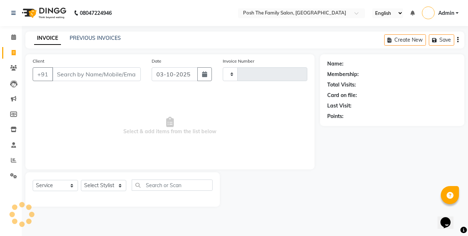
type input "3135"
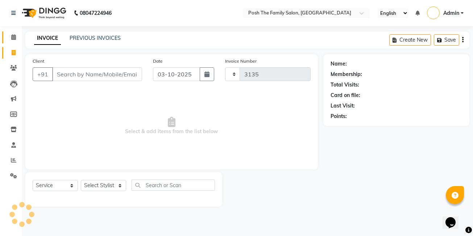
select select "6199"
click at [14, 131] on icon at bounding box center [14, 129] width 6 height 5
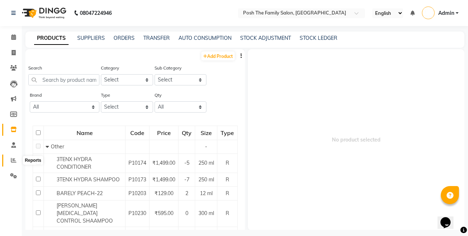
click at [12, 157] on span at bounding box center [13, 161] width 13 height 8
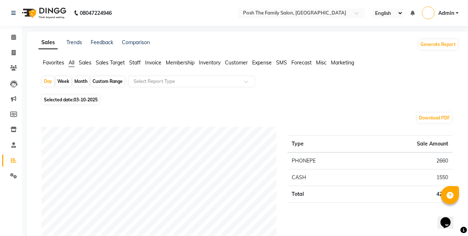
click at [175, 61] on span "Membership" at bounding box center [180, 62] width 29 height 7
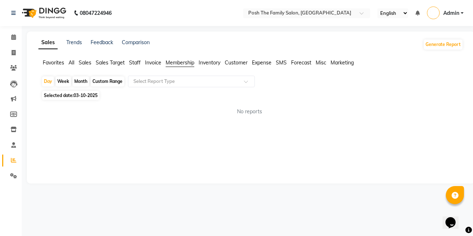
click at [110, 62] on span "Sales Target" at bounding box center [110, 62] width 29 height 7
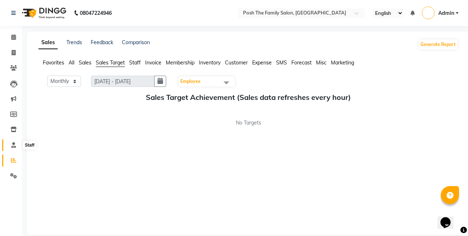
click at [14, 141] on link "Staff" at bounding box center [10, 146] width 17 height 12
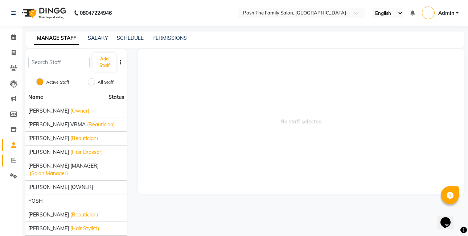
click at [13, 158] on icon at bounding box center [13, 160] width 5 height 5
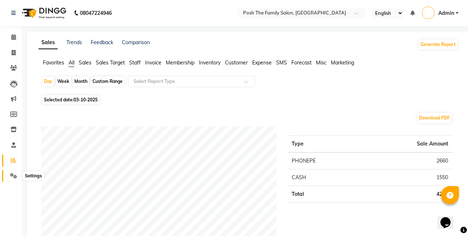
click at [13, 173] on icon at bounding box center [13, 175] width 7 height 5
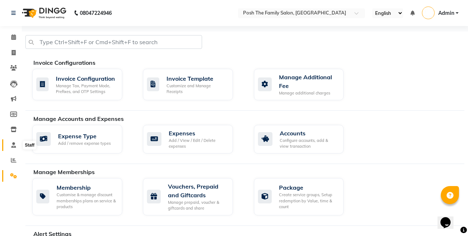
click at [12, 144] on icon at bounding box center [13, 144] width 5 height 5
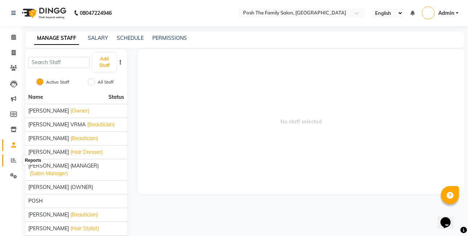
click at [15, 163] on span at bounding box center [13, 161] width 13 height 8
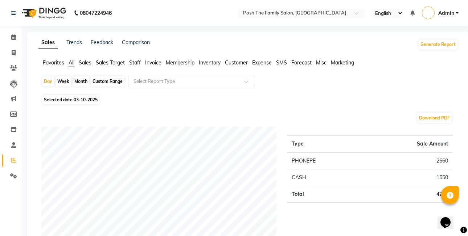
click at [57, 61] on span "Favorites" at bounding box center [53, 62] width 21 height 7
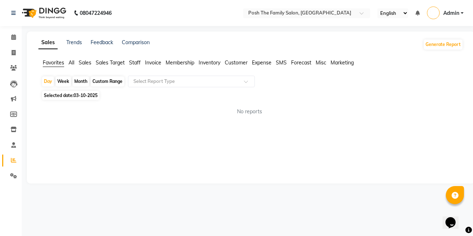
click at [94, 63] on ul "Favorites All Sales Sales Target Staff Invoice Membership Inventory Customer Ex…" at bounding box center [250, 63] width 425 height 8
click at [91, 63] on span "Sales" at bounding box center [85, 62] width 13 height 7
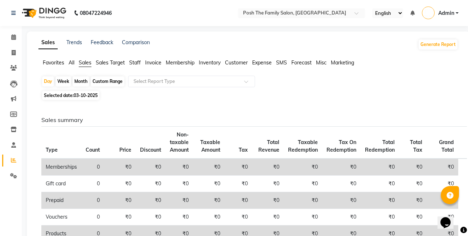
drag, startPoint x: 127, startPoint y: 62, endPoint x: 132, endPoint y: 62, distance: 5.1
click at [128, 62] on ul "Favorites All Sales Sales Target Staff Invoice Membership Inventory Customer Ex…" at bounding box center [247, 63] width 419 height 8
click at [122, 61] on span "Sales Target" at bounding box center [110, 62] width 29 height 7
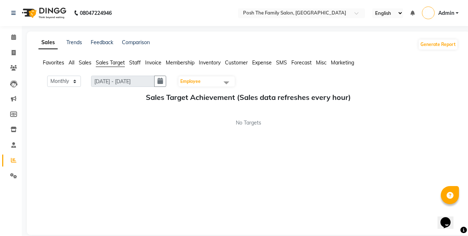
click at [156, 61] on span "Invoice" at bounding box center [153, 62] width 16 height 7
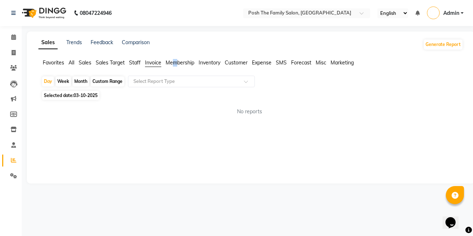
click at [175, 62] on span "Membership" at bounding box center [180, 62] width 29 height 7
drag, startPoint x: 175, startPoint y: 62, endPoint x: 208, endPoint y: 62, distance: 33.0
click at [208, 62] on span "Inventory" at bounding box center [210, 62] width 22 height 7
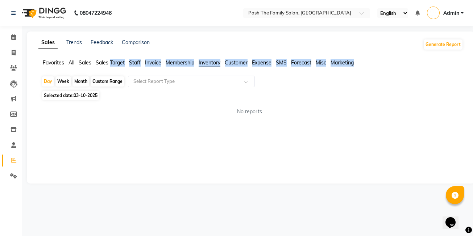
click at [208, 62] on span "Inventory" at bounding box center [210, 62] width 22 height 7
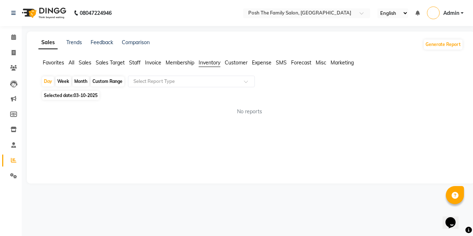
click at [208, 62] on span "Inventory" at bounding box center [210, 62] width 22 height 7
click at [258, 63] on span "Expense" at bounding box center [262, 62] width 20 height 7
click at [16, 65] on icon at bounding box center [13, 67] width 7 height 5
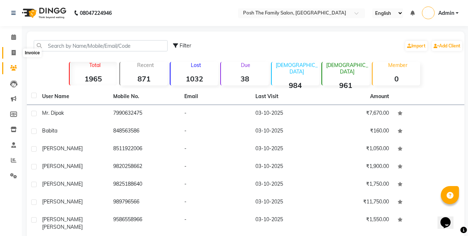
click at [13, 52] on icon at bounding box center [14, 52] width 4 height 5
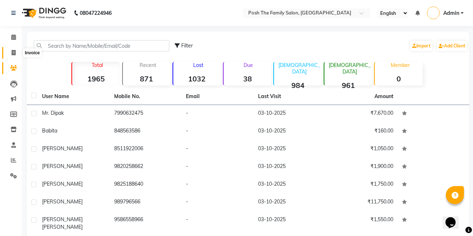
select select "service"
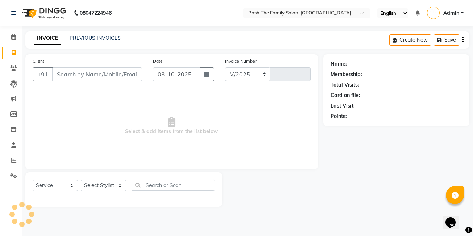
select select "6199"
type input "3135"
click at [49, 181] on select "Select Service Product Membership Package Voucher Prepaid Gift Card" at bounding box center [55, 185] width 45 height 11
click at [12, 173] on icon at bounding box center [13, 175] width 7 height 5
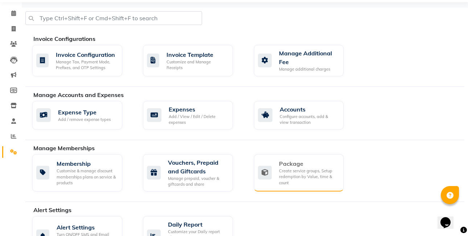
scroll to position [36, 0]
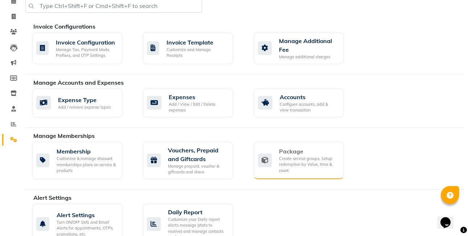
click at [264, 154] on div "Package Create service groups, Setup redemption by Value, time & count" at bounding box center [298, 160] width 80 height 27
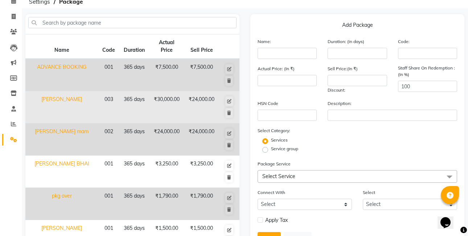
click at [111, 104] on td "003" at bounding box center [108, 107] width 21 height 32
click at [152, 108] on td "₹30,000.00" at bounding box center [166, 107] width 35 height 32
click at [229, 102] on icon at bounding box center [229, 101] width 4 height 4
type input "[PERSON_NAME]"
type input "365"
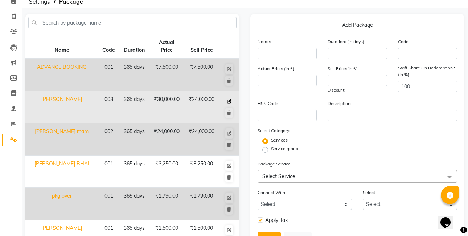
type input "003"
type input "30000"
type input "24000"
type input "003"
type input "yearly family package"
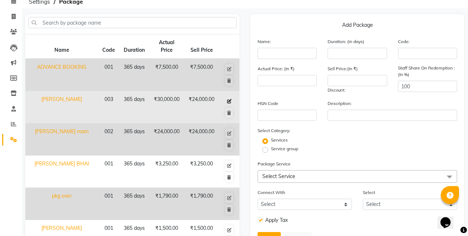
checkbox input "true"
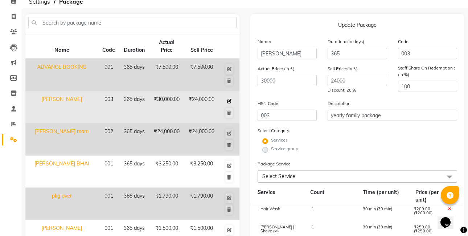
click at [231, 101] on icon at bounding box center [229, 101] width 4 height 4
click at [230, 101] on icon at bounding box center [229, 101] width 4 height 4
click at [229, 101] on icon at bounding box center [229, 101] width 4 height 4
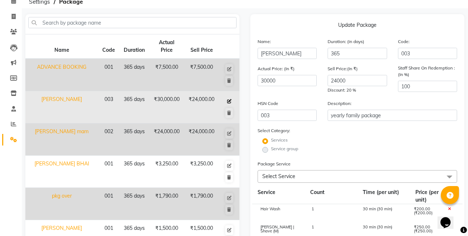
click at [229, 101] on icon at bounding box center [229, 101] width 4 height 4
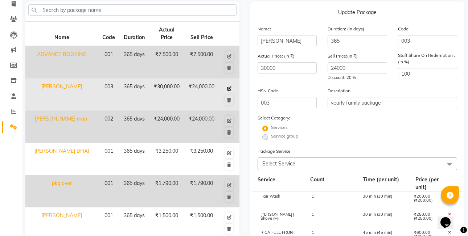
scroll to position [73, 0]
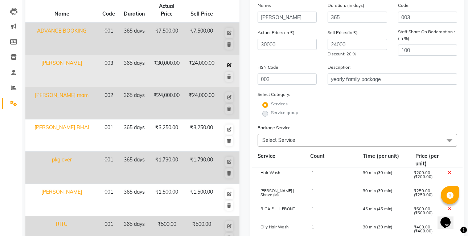
click at [229, 64] on icon at bounding box center [229, 65] width 4 height 4
click at [62, 64] on td "[PERSON_NAME]" at bounding box center [61, 71] width 73 height 32
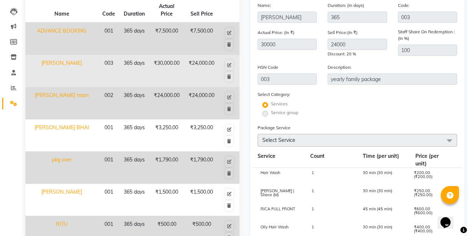
click at [65, 63] on td "[PERSON_NAME]" at bounding box center [61, 71] width 73 height 32
click at [65, 62] on td "[PERSON_NAME]" at bounding box center [61, 71] width 73 height 32
drag, startPoint x: 65, startPoint y: 62, endPoint x: 139, endPoint y: 70, distance: 74.0
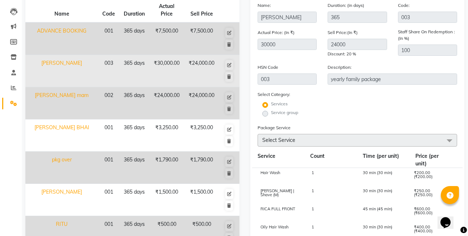
click at [139, 70] on td "365 days" at bounding box center [134, 71] width 30 height 32
